Goal: Subscribe to service/newsletter

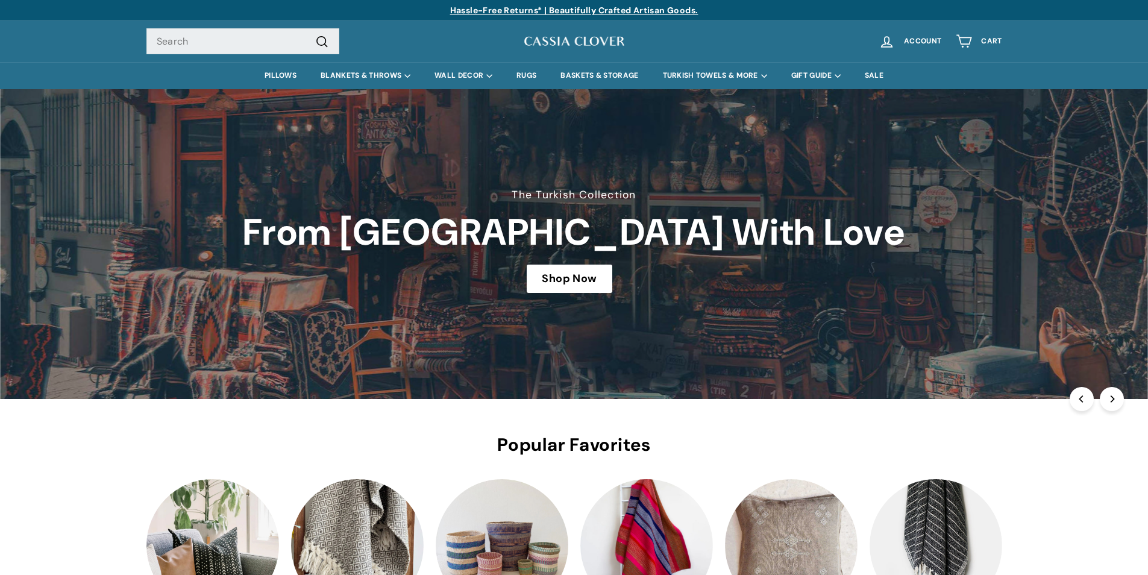
click at [199, 357] on link at bounding box center [574, 244] width 1148 height 310
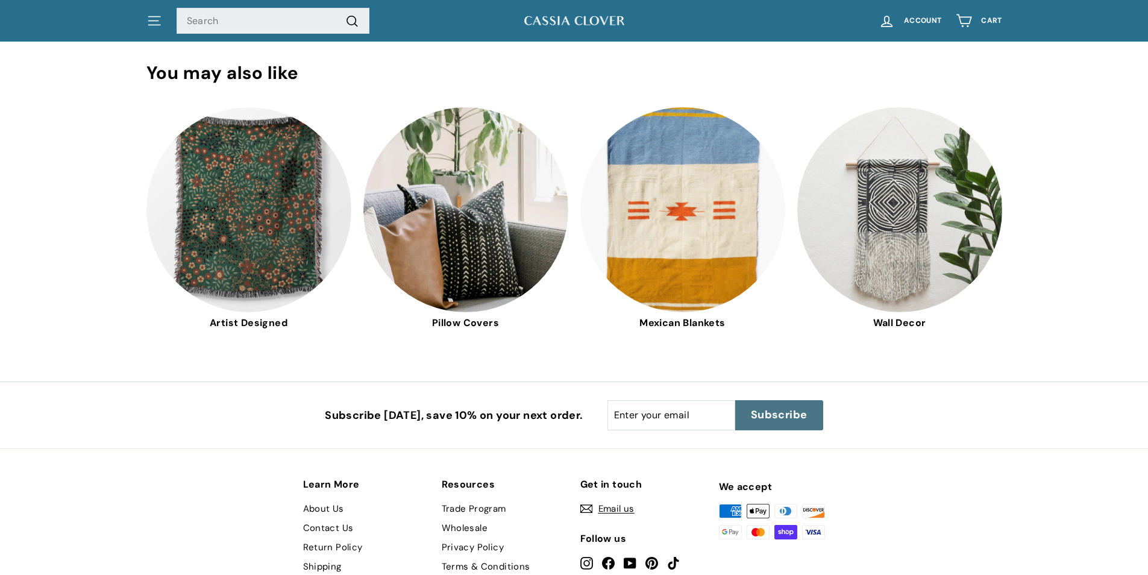
scroll to position [3434, 0]
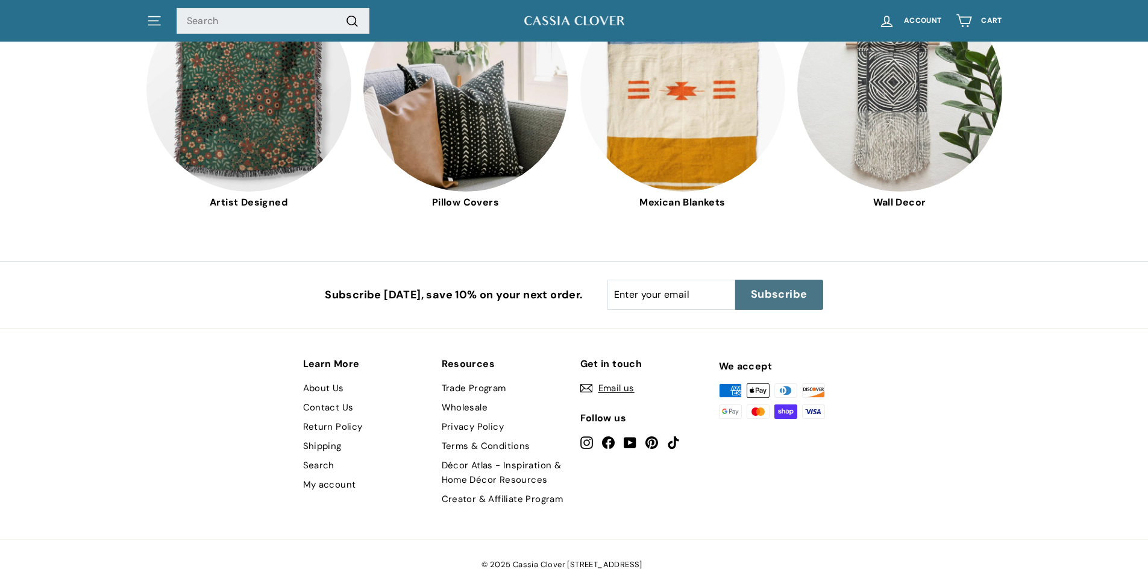
click at [766, 287] on span "Subscribe" at bounding box center [779, 295] width 57 height 16
click at [757, 287] on span "Subscribe" at bounding box center [779, 295] width 57 height 16
click at [766, 287] on span "Subscribe" at bounding box center [779, 295] width 57 height 16
click at [758, 287] on span "Subscribe" at bounding box center [779, 295] width 57 height 16
click at [743, 280] on button "Subscribe icon-right-arrow" at bounding box center [779, 295] width 88 height 30
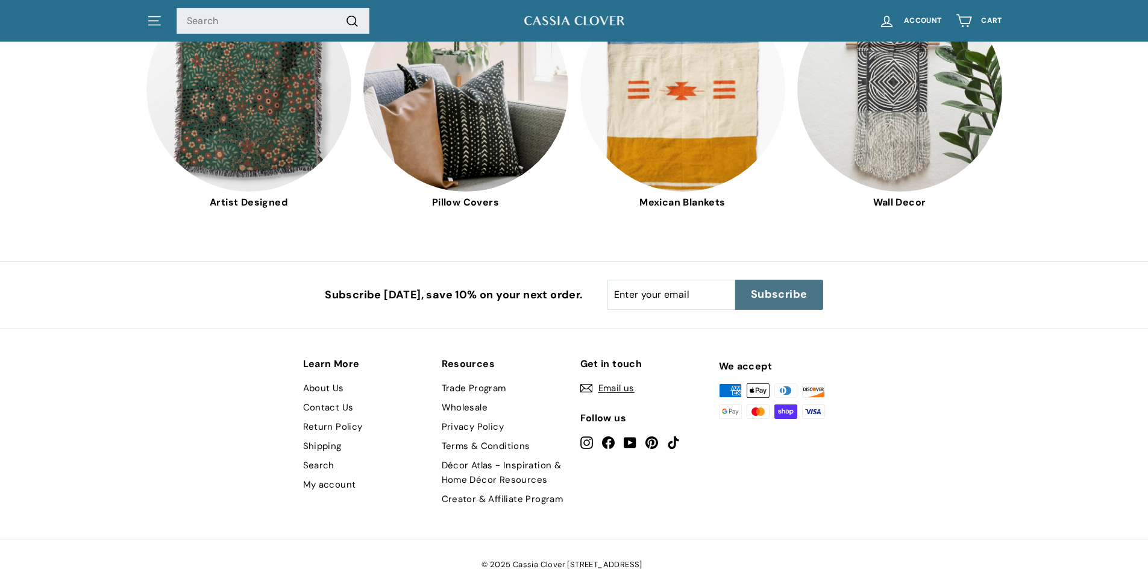
click at [756, 280] on button "Subscribe icon-right-arrow" at bounding box center [779, 295] width 88 height 30
